Goal: Go to known website: Access a specific website the user already knows

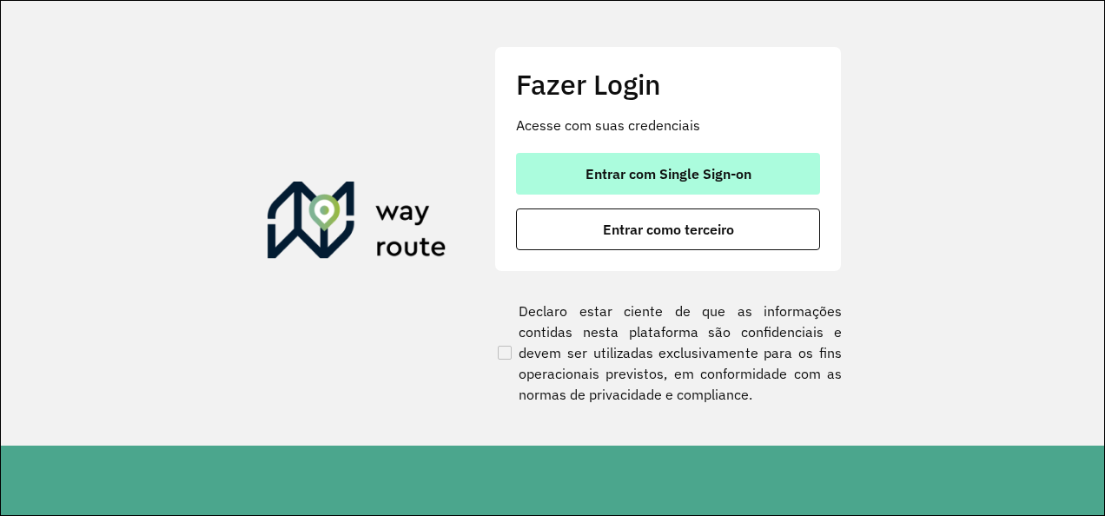
click at [567, 175] on button "Entrar com Single Sign-on" at bounding box center [668, 174] width 304 height 42
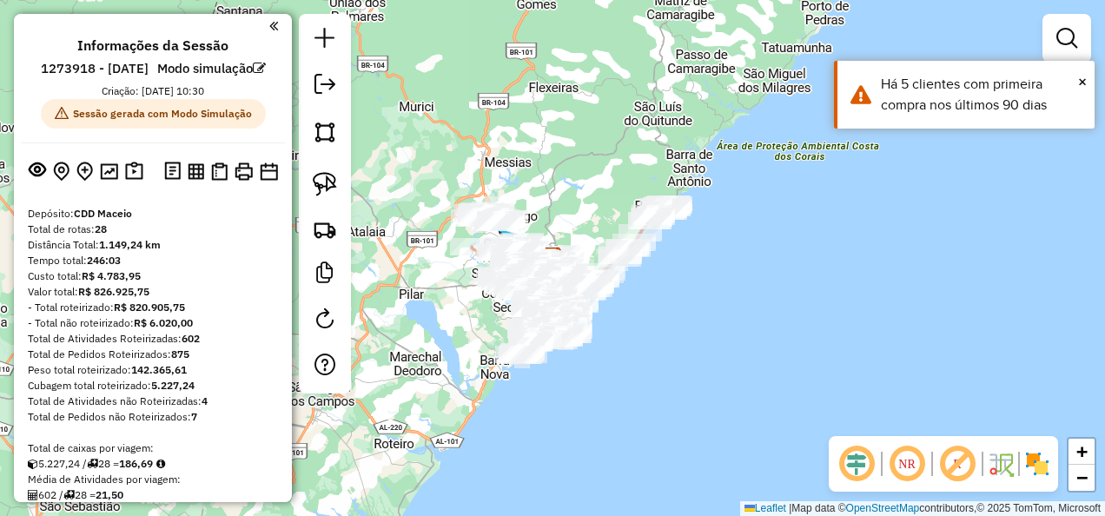
click at [968, 479] on em at bounding box center [957, 464] width 42 height 42
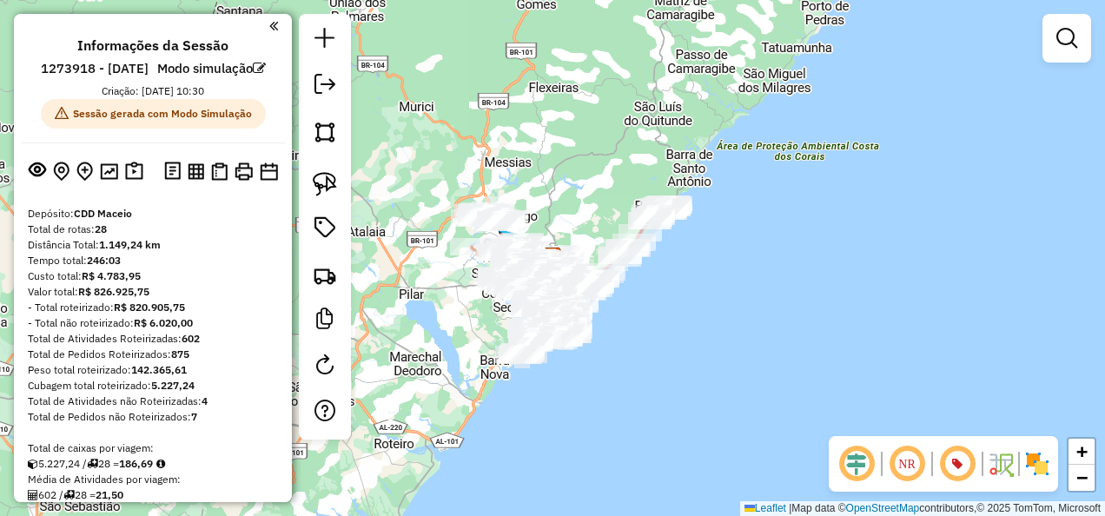
click at [1041, 464] on img at bounding box center [1037, 464] width 28 height 28
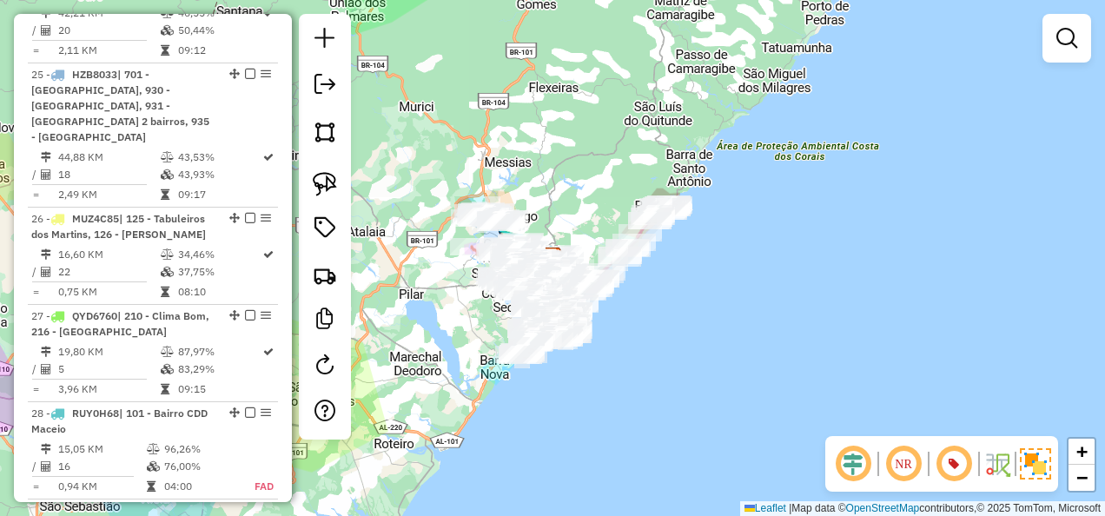
scroll to position [3584, 0]
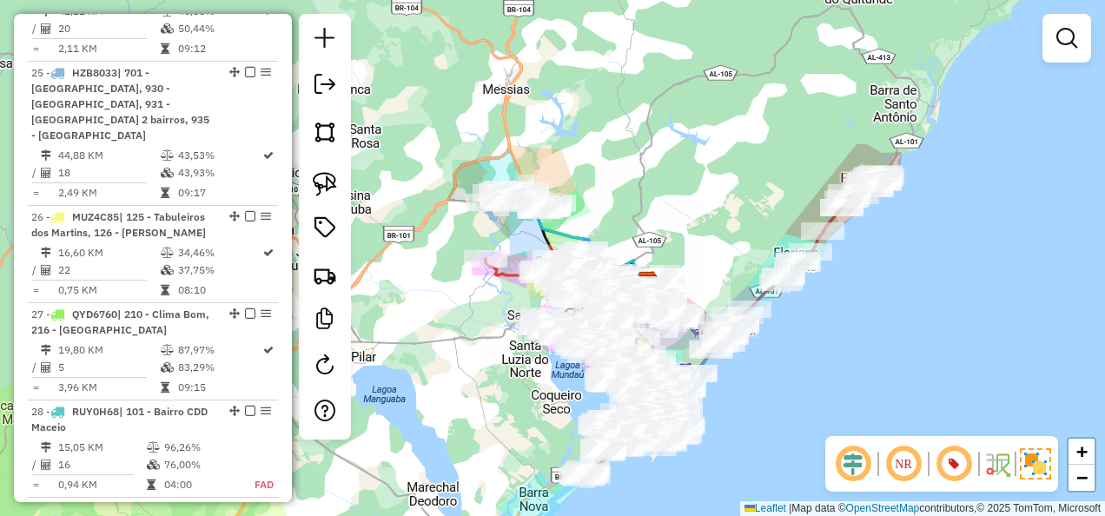
drag, startPoint x: 876, startPoint y: 172, endPoint x: 716, endPoint y: 225, distance: 169.2
click at [716, 225] on div "Janela de atendimento Grade de atendimento Capacidade Transportadoras Veículos …" at bounding box center [552, 258] width 1105 height 516
